Goal: Transaction & Acquisition: Purchase product/service

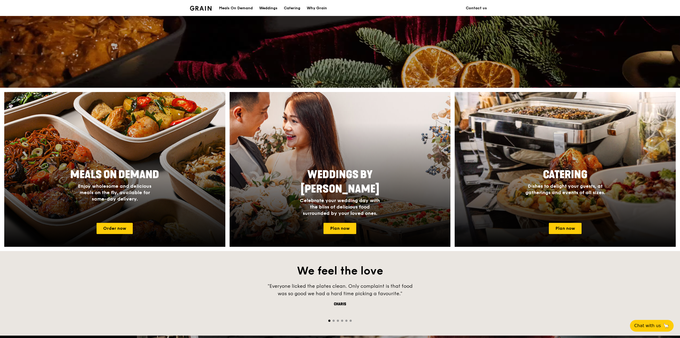
scroll to position [213, 0]
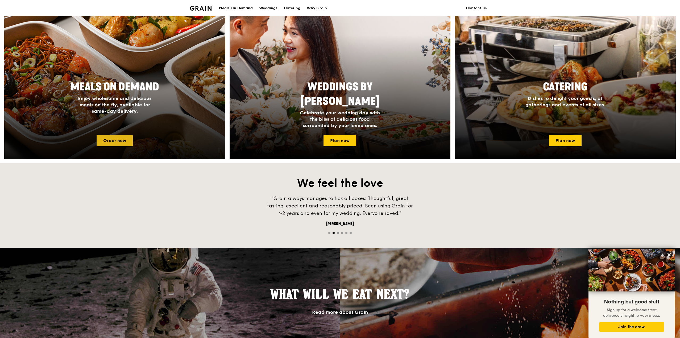
click at [123, 139] on link "Order now" at bounding box center [115, 140] width 36 height 11
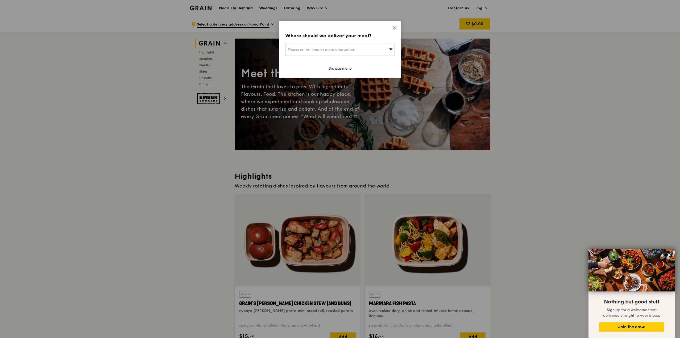
click at [354, 49] on span "Please enter three or more characters" at bounding box center [320, 49] width 67 height 5
type input "khoo teck puat"
click at [345, 58] on div "Khoo [GEOGRAPHIC_DATA]" at bounding box center [326, 60] width 79 height 5
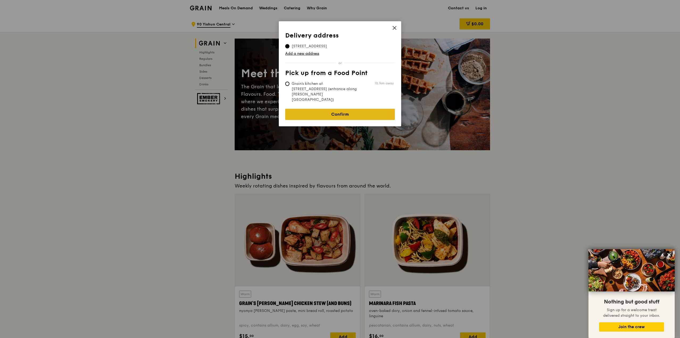
click at [353, 109] on link "Confirm" at bounding box center [340, 114] width 110 height 11
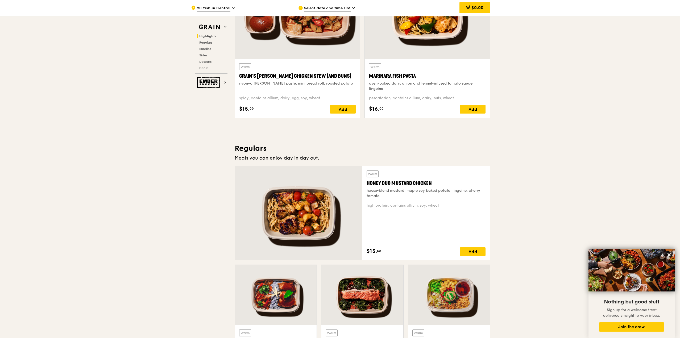
scroll to position [266, 0]
